Goal: Entertainment & Leisure: Consume media (video, audio)

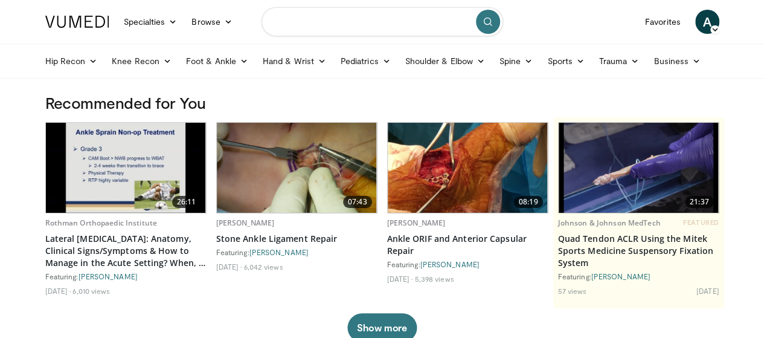
click at [373, 26] on input "Search topics, interventions" at bounding box center [383, 21] width 242 height 29
type input "**********"
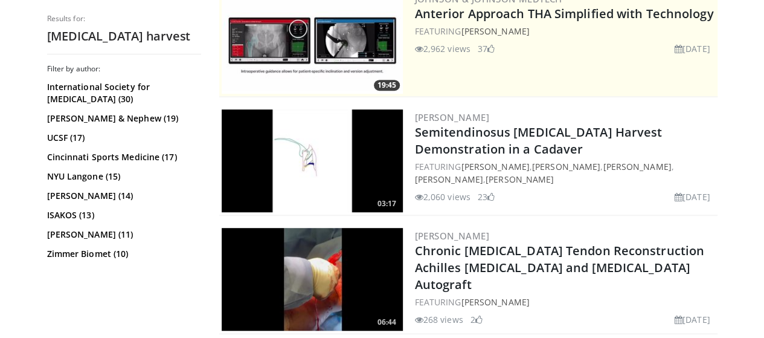
scroll to position [265, 0]
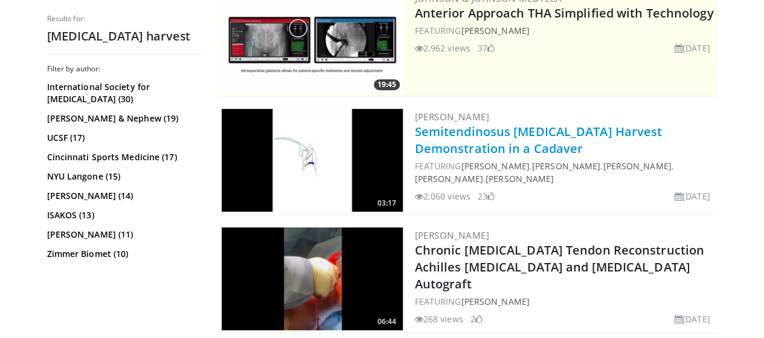
click at [425, 138] on link "Semitendinosus [MEDICAL_DATA] Harvest Demonstration in a Cadaver" at bounding box center [539, 139] width 248 height 33
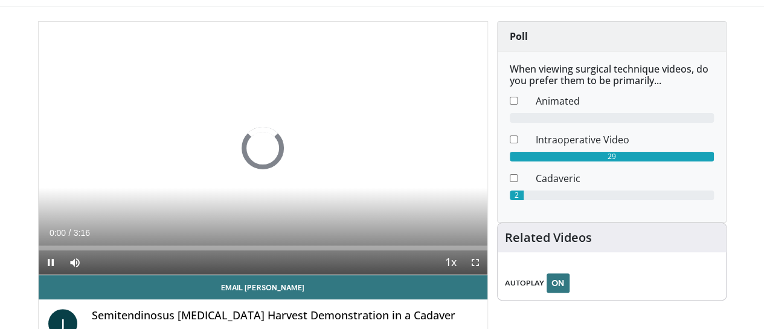
scroll to position [72, 0]
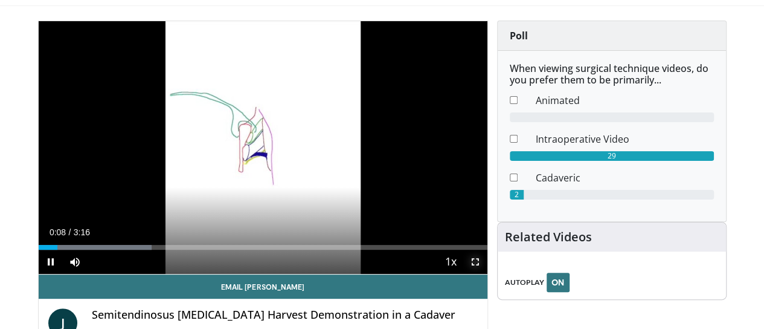
click at [487, 274] on span "Video Player" at bounding box center [475, 261] width 24 height 24
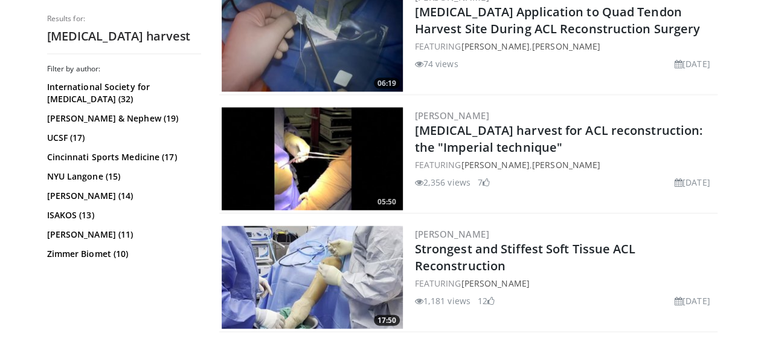
scroll to position [1333, 0]
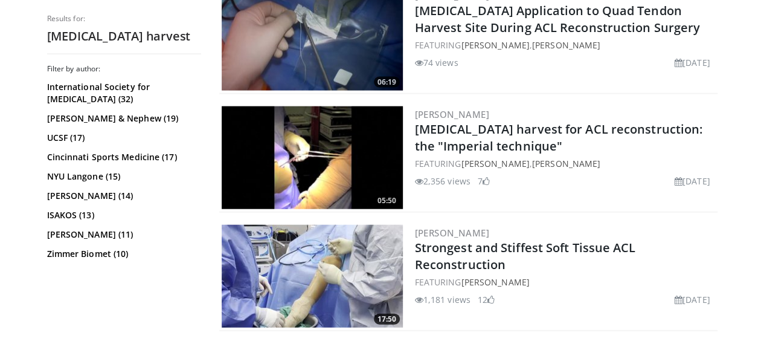
click at [307, 169] on img at bounding box center [312, 157] width 181 height 103
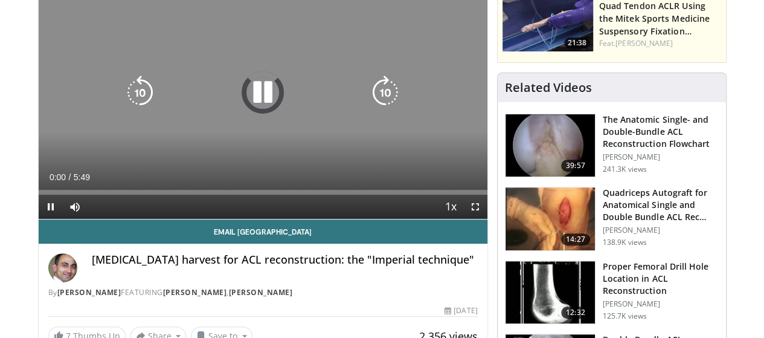
scroll to position [133, 0]
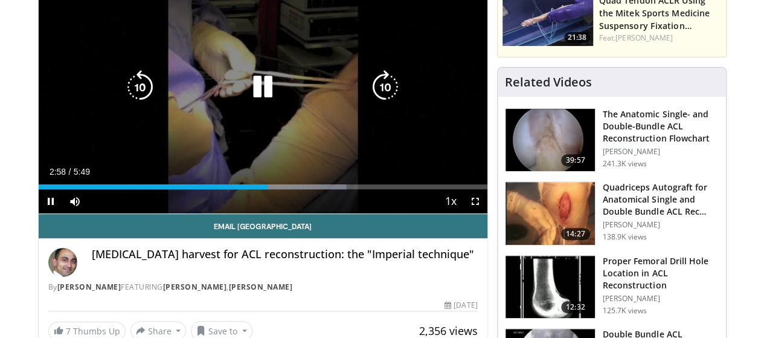
click at [257, 99] on icon "Video Player" at bounding box center [263, 87] width 34 height 34
